Goal: Information Seeking & Learning: Learn about a topic

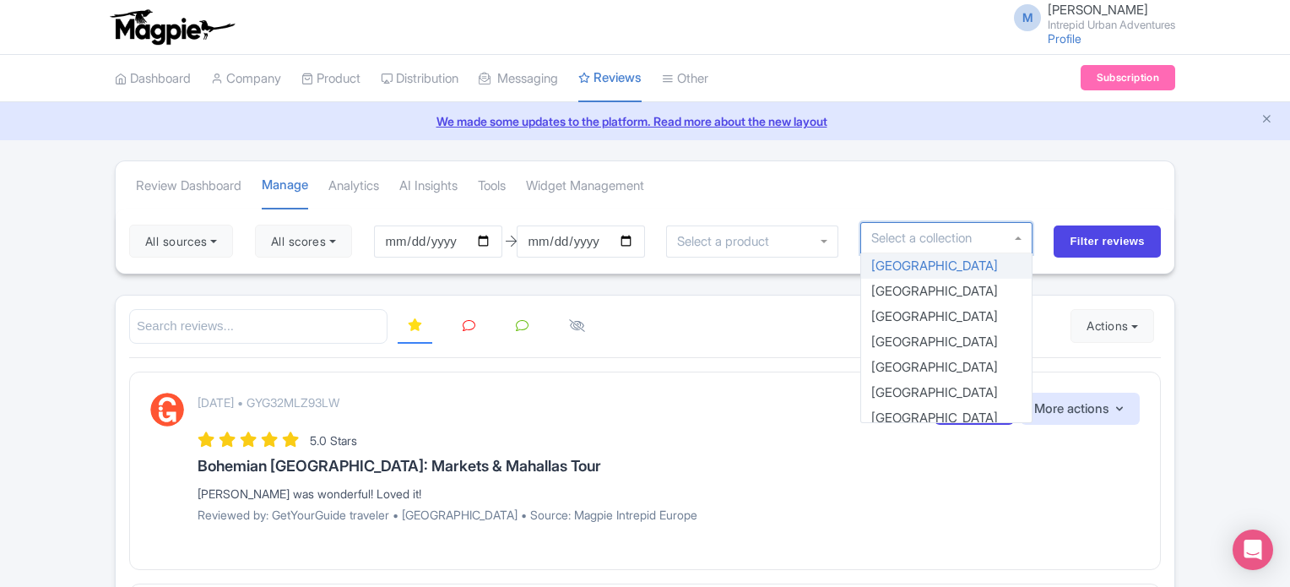
click at [919, 242] on input "select-one" at bounding box center [923, 238] width 104 height 15
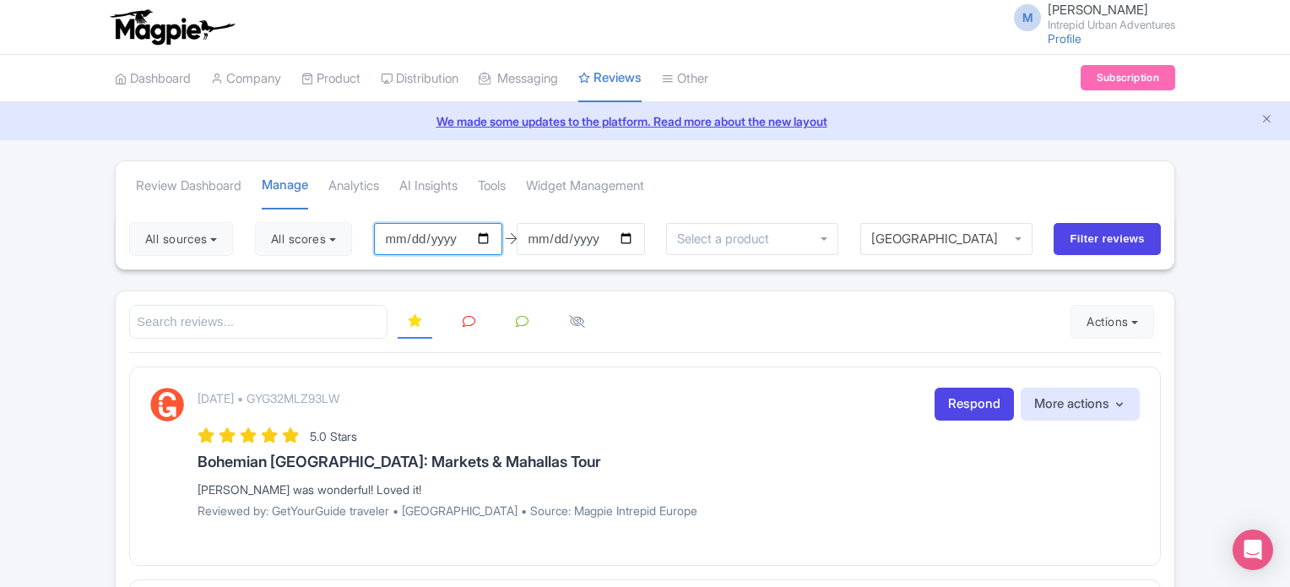
click at [489, 238] on input "[DATE]" at bounding box center [438, 239] width 128 height 32
type input "2025-01-01"
click at [1064, 235] on input "Filter reviews" at bounding box center [1107, 239] width 107 height 32
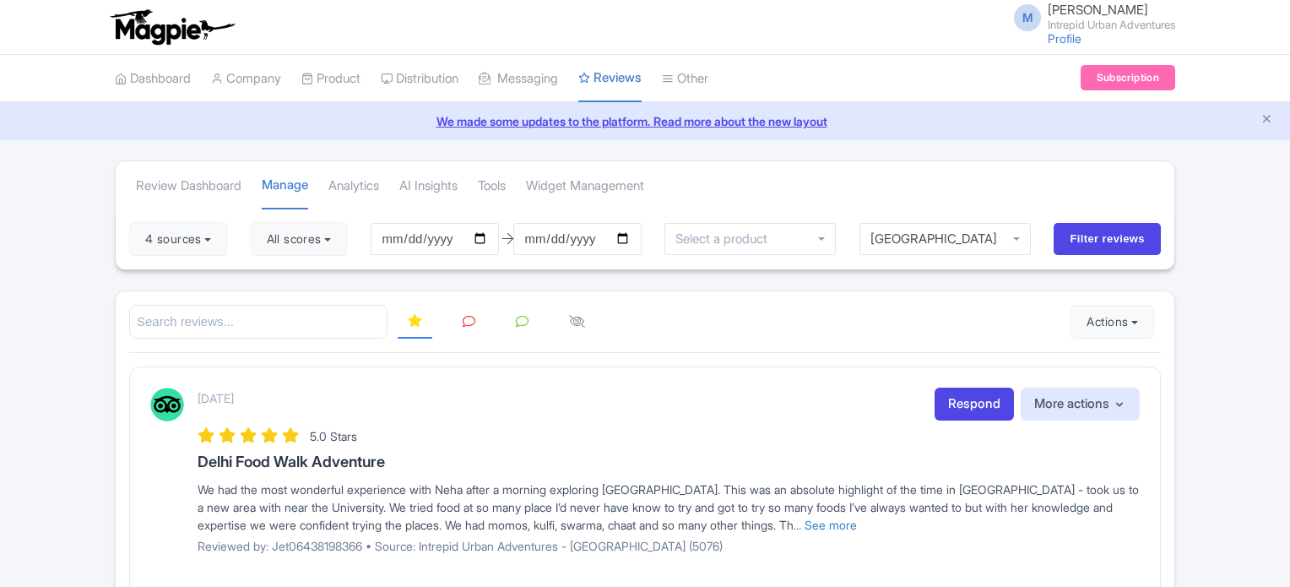
scroll to position [229, 0]
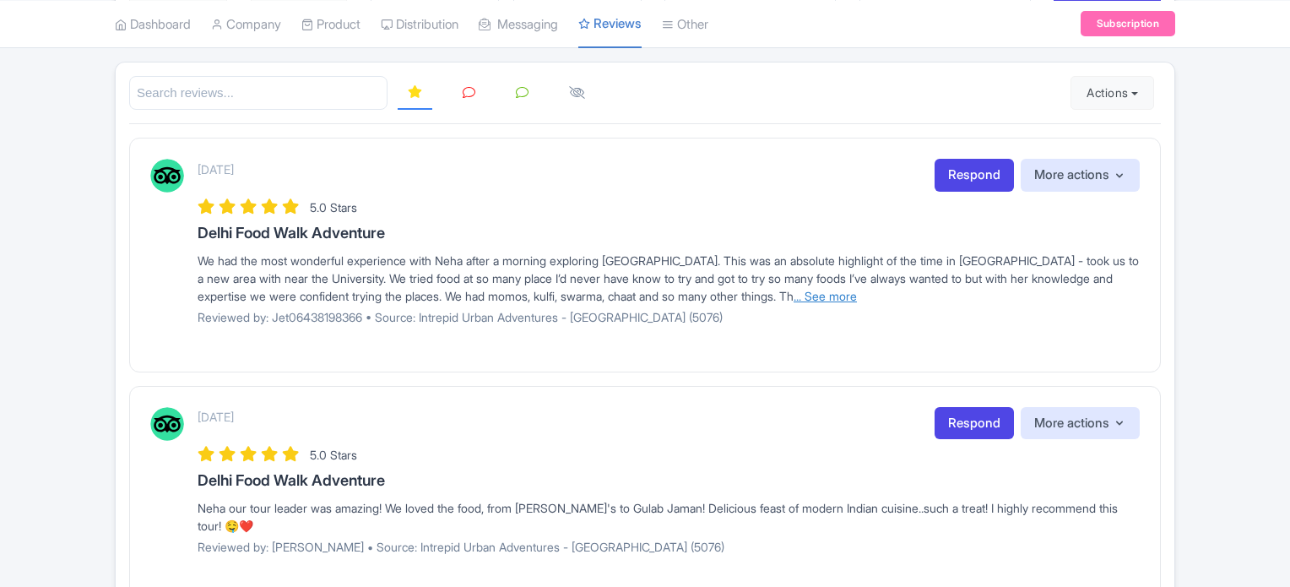
click at [799, 289] on link "... See more" at bounding box center [825, 296] width 63 height 14
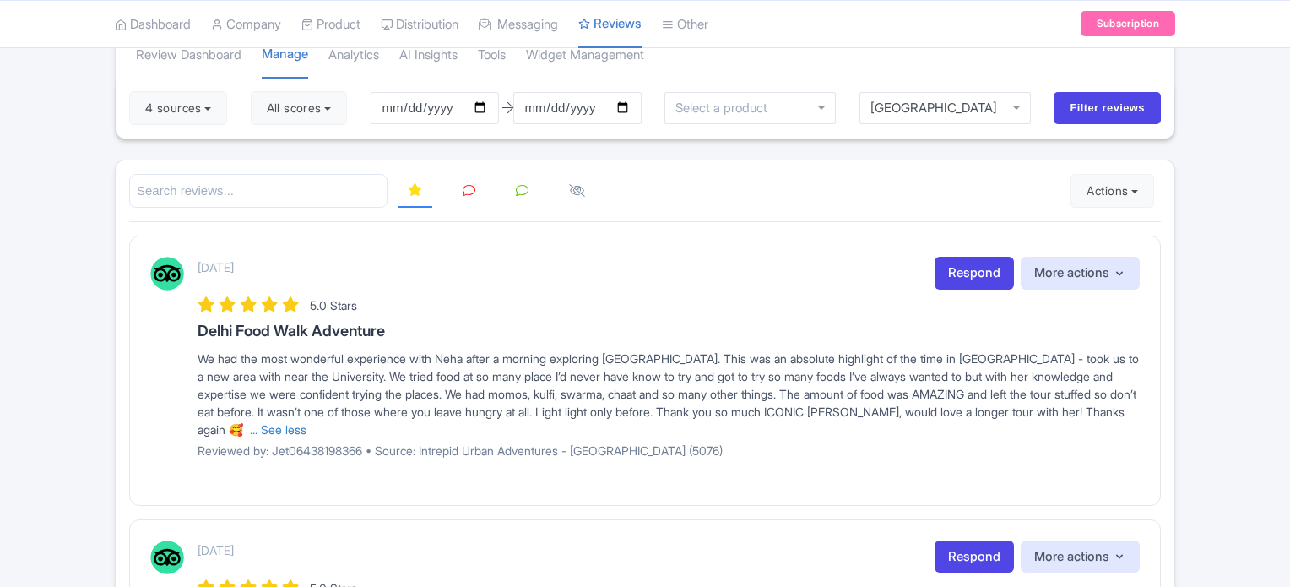
scroll to position [128, 0]
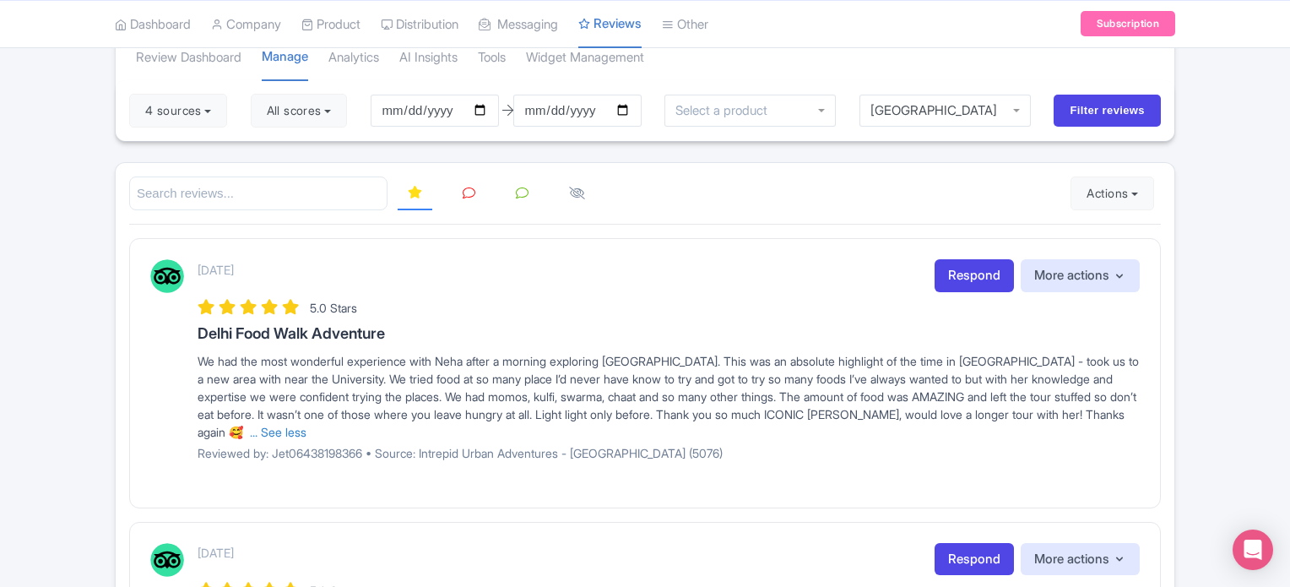
click at [466, 189] on icon at bounding box center [469, 193] width 13 height 13
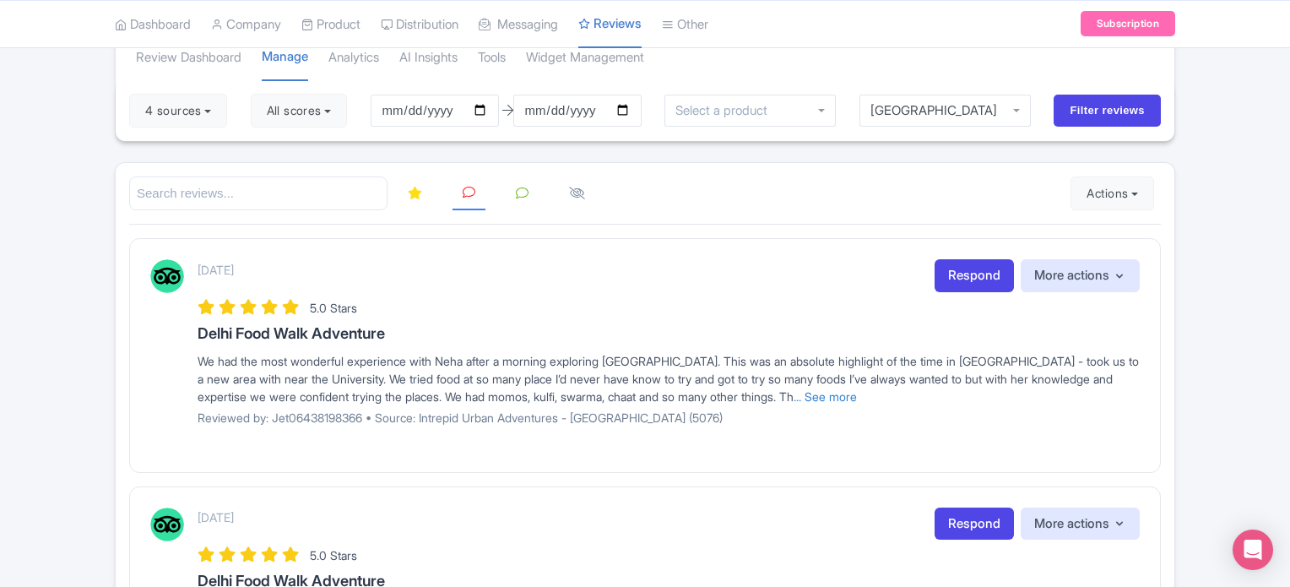
click at [412, 190] on icon at bounding box center [415, 193] width 14 height 13
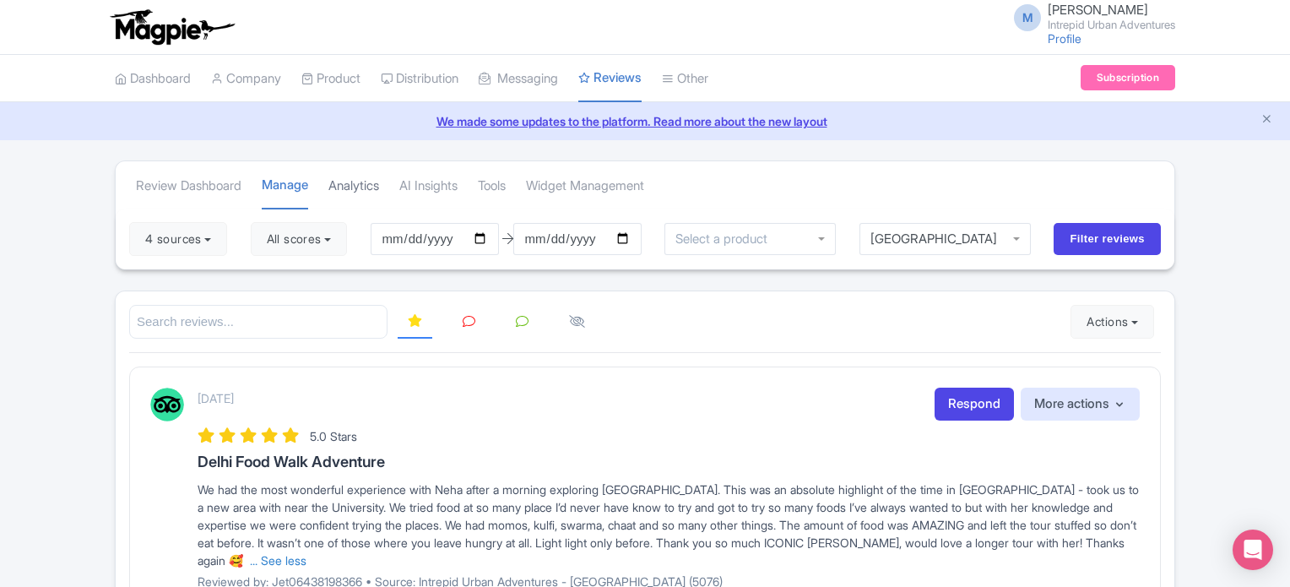
click at [358, 176] on link "Analytics" at bounding box center [353, 186] width 51 height 46
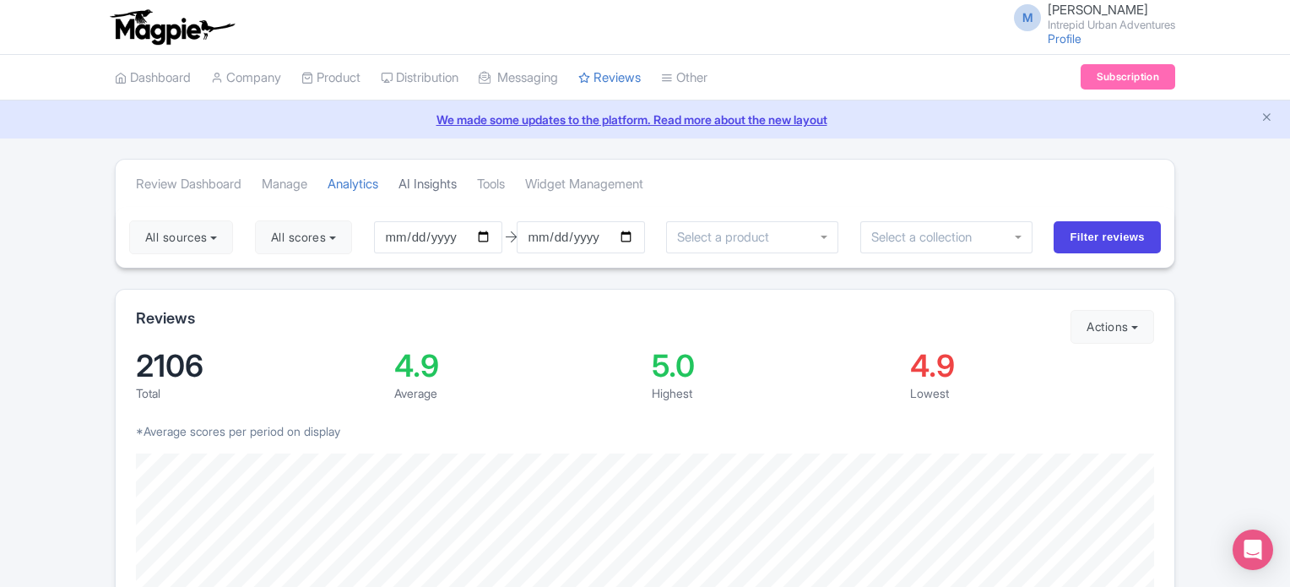
click at [427, 185] on link "AI Insights" at bounding box center [428, 184] width 58 height 46
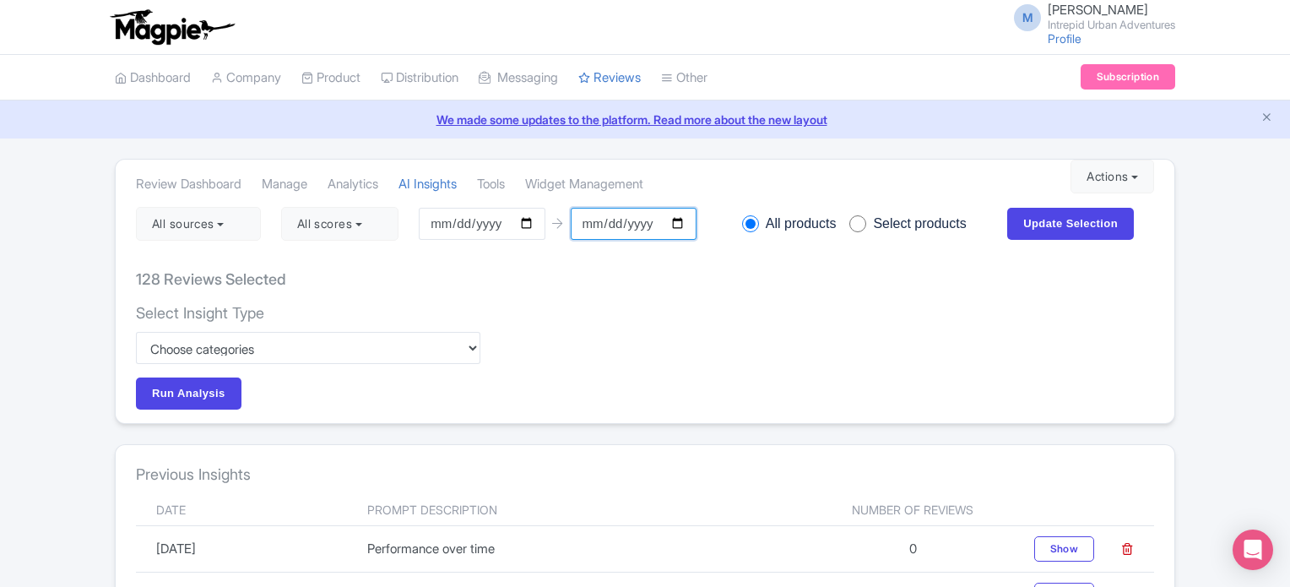
click at [684, 216] on input "[DATE]" at bounding box center [634, 224] width 126 height 32
click at [404, 277] on div "128 Reviews Selected" at bounding box center [645, 279] width 1018 height 50
